Goal: Find specific page/section

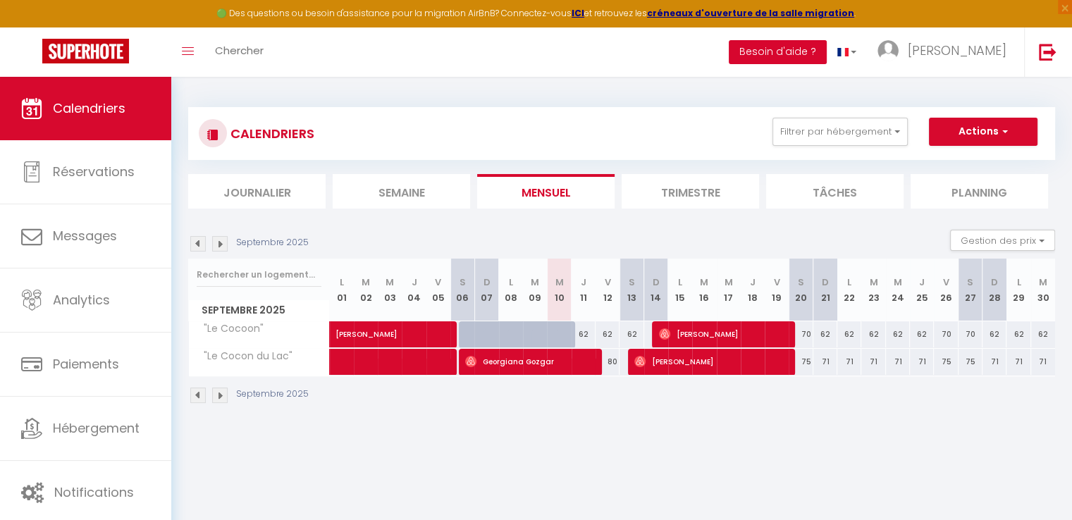
click at [827, 54] on button "Besoin d'aide ?" at bounding box center [778, 52] width 98 height 24
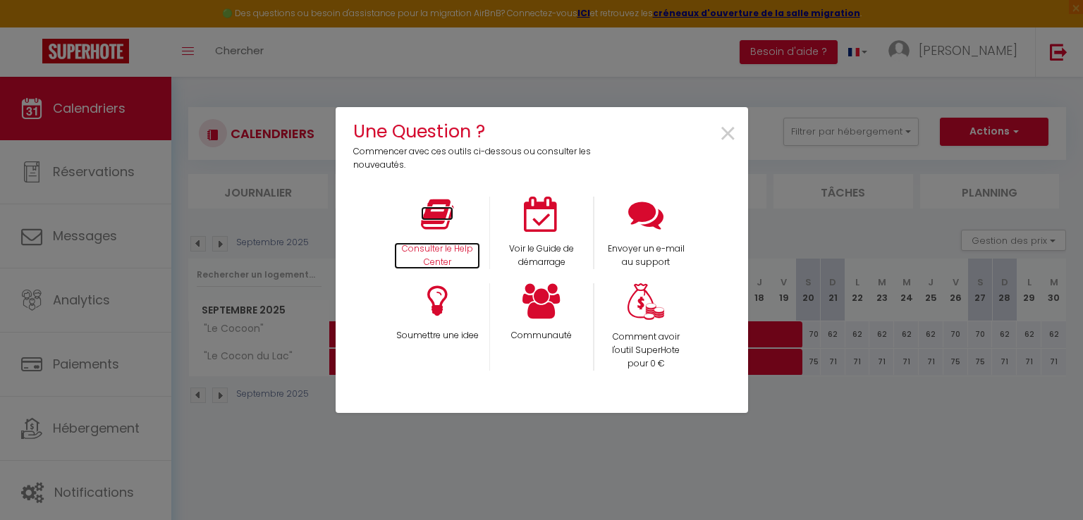
click at [448, 209] on icon at bounding box center [437, 214] width 32 height 35
click at [537, 299] on icon at bounding box center [541, 300] width 38 height 35
click at [725, 142] on span "×" at bounding box center [727, 134] width 19 height 44
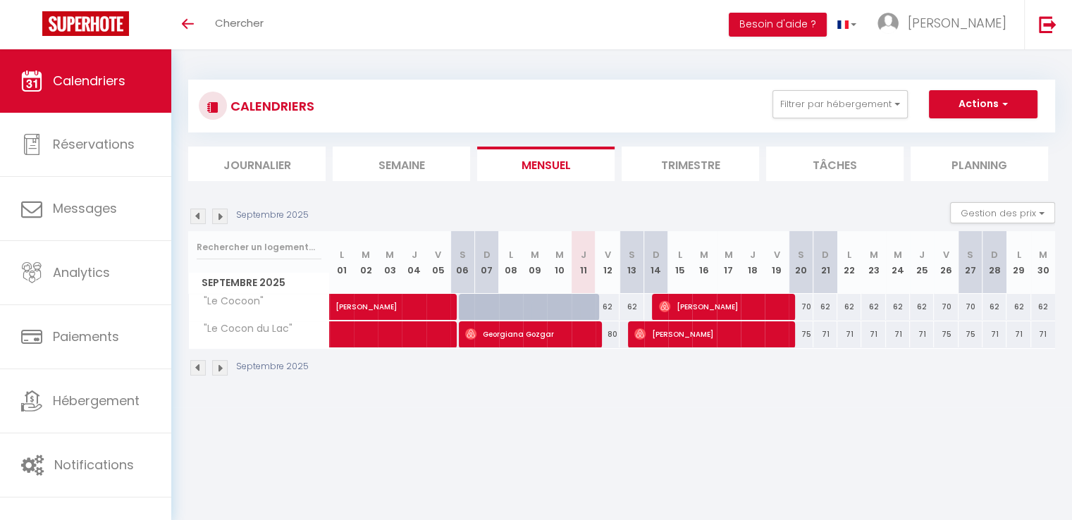
click at [223, 221] on img at bounding box center [220, 217] width 16 height 16
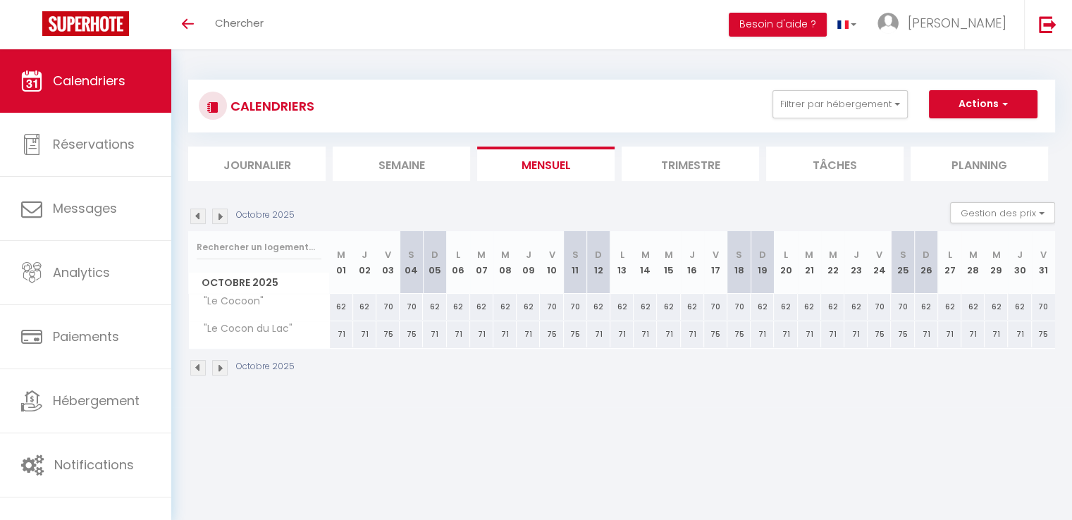
click at [223, 221] on img at bounding box center [220, 217] width 16 height 16
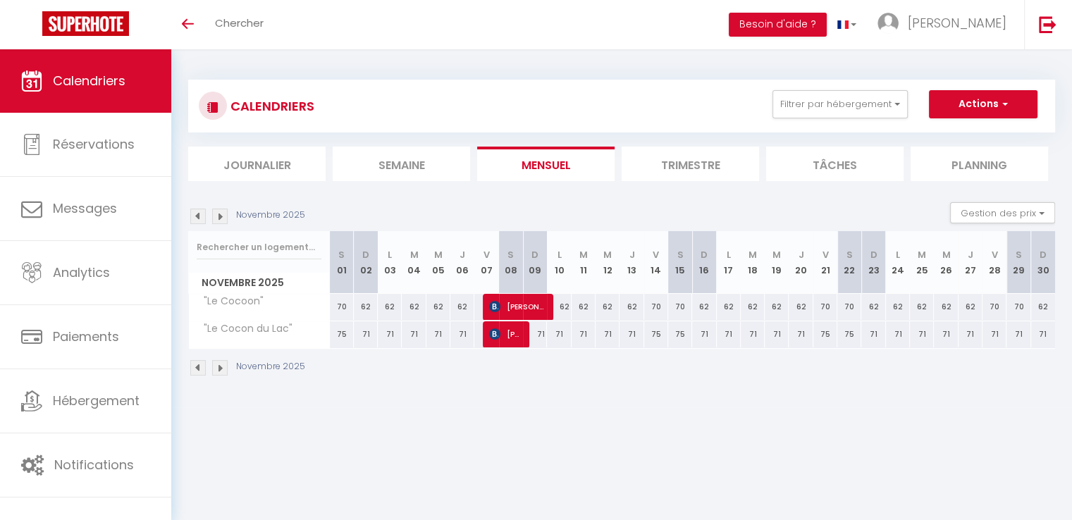
click at [223, 221] on img at bounding box center [220, 217] width 16 height 16
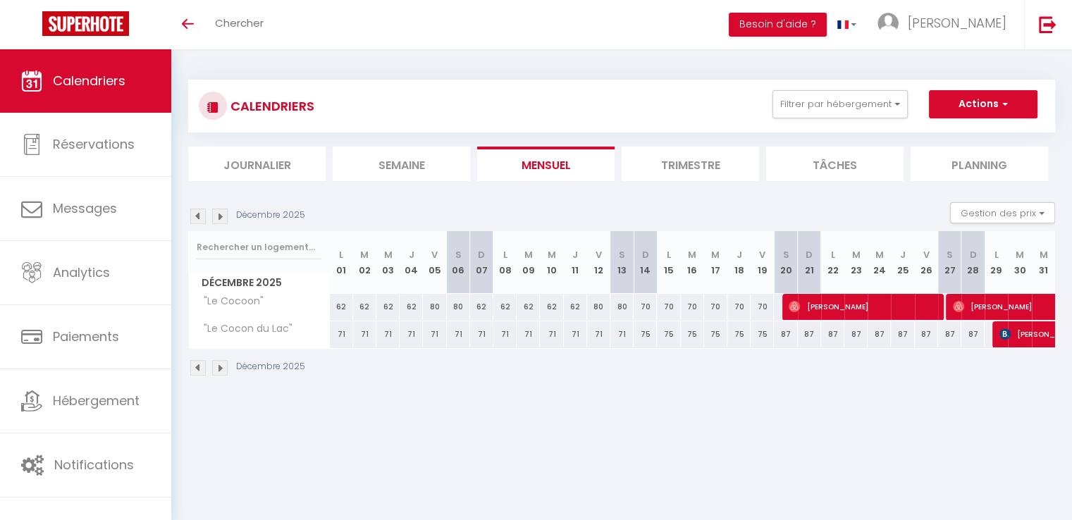
click at [198, 220] on img at bounding box center [198, 217] width 16 height 16
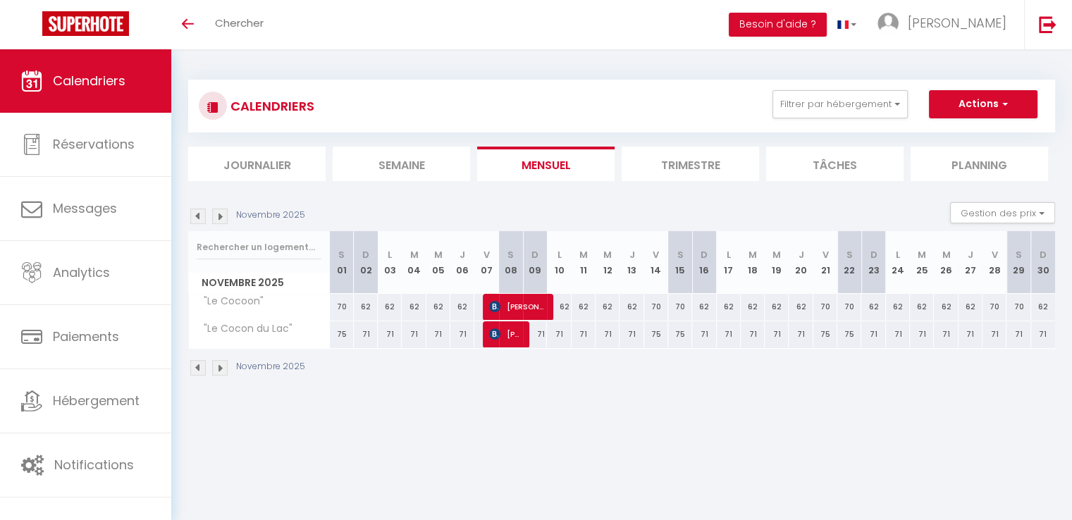
click at [198, 220] on img at bounding box center [198, 217] width 16 height 16
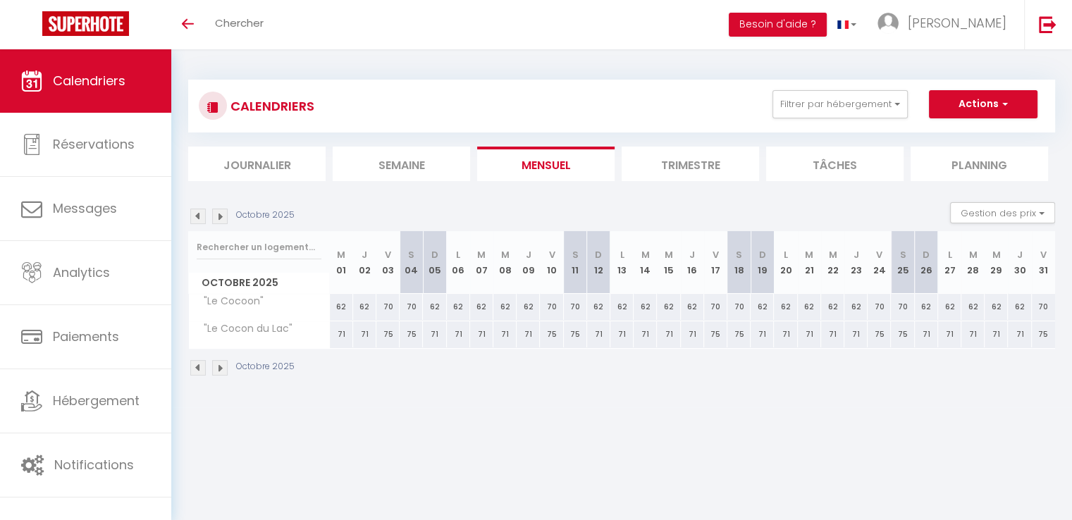
click at [87, 89] on span "Calendriers" at bounding box center [89, 81] width 73 height 18
click at [73, 26] on img at bounding box center [85, 23] width 87 height 25
click at [186, 25] on icon "Toggle menubar" at bounding box center [188, 24] width 12 height 8
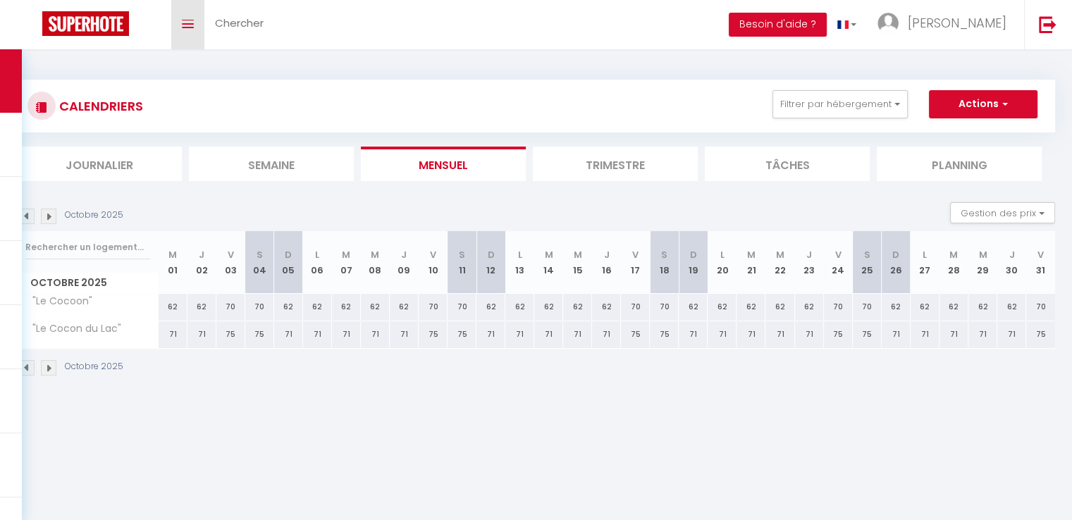
select select "not_cancelled"
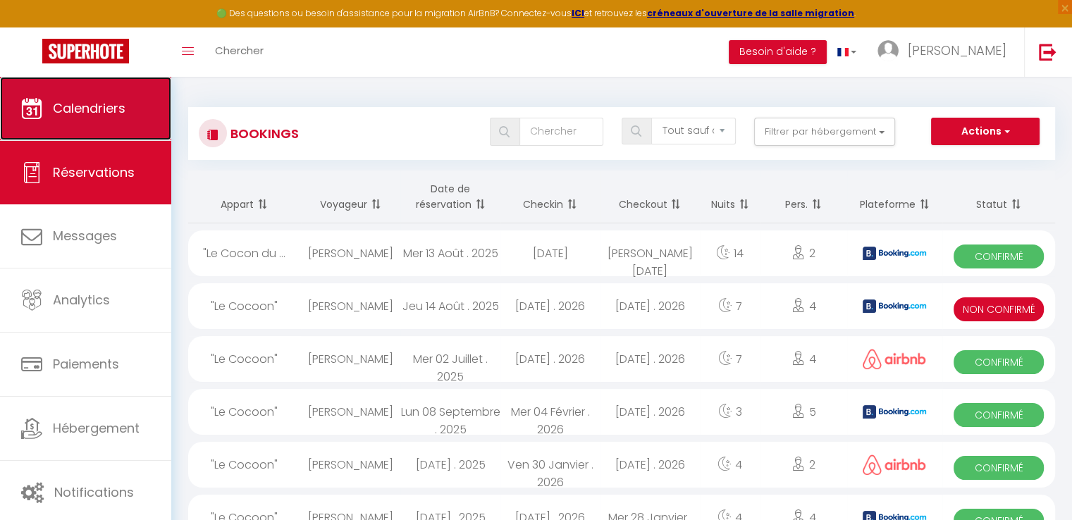
click at [104, 107] on span "Calendriers" at bounding box center [89, 108] width 73 height 18
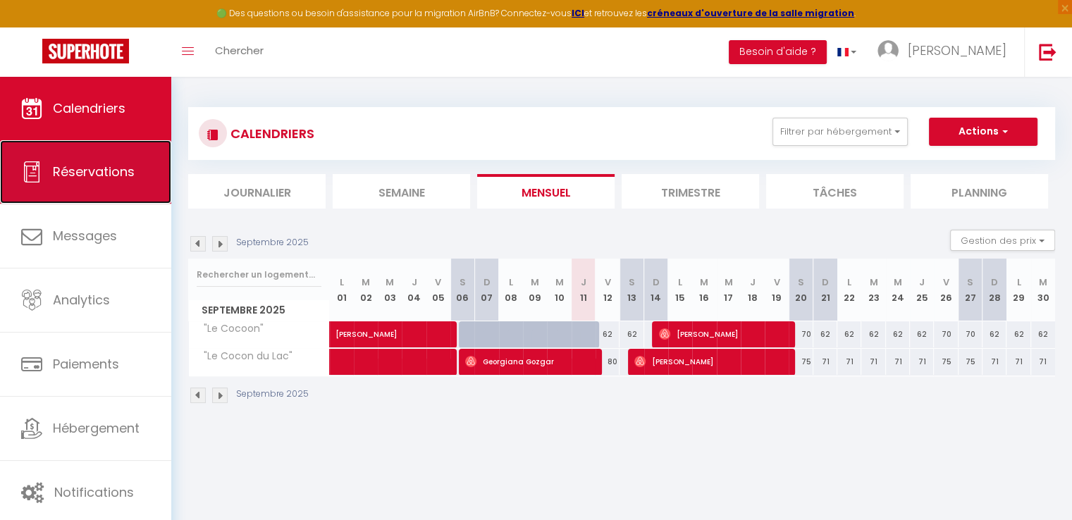
click at [94, 191] on link "Réservations" at bounding box center [85, 171] width 171 height 63
select select "not_cancelled"
